Goal: Navigation & Orientation: Go to known website

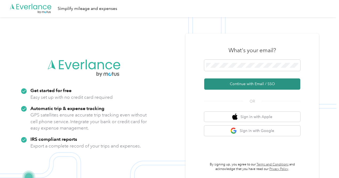
click at [258, 86] on button "Continue with Email / SSO" at bounding box center [252, 83] width 96 height 11
